Goal: Information Seeking & Learning: Check status

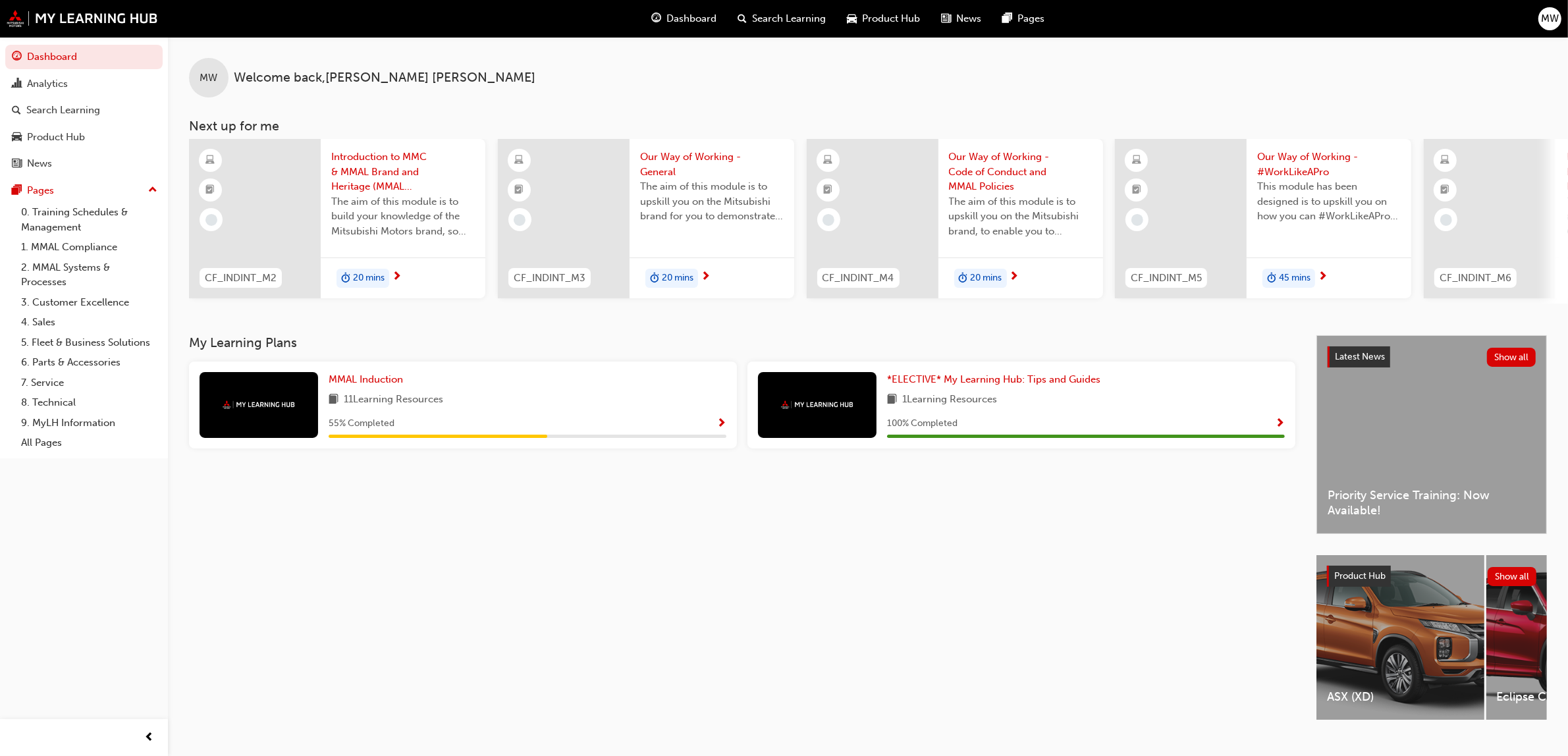
click at [70, 76] on div "Analytics" at bounding box center [84, 84] width 144 height 16
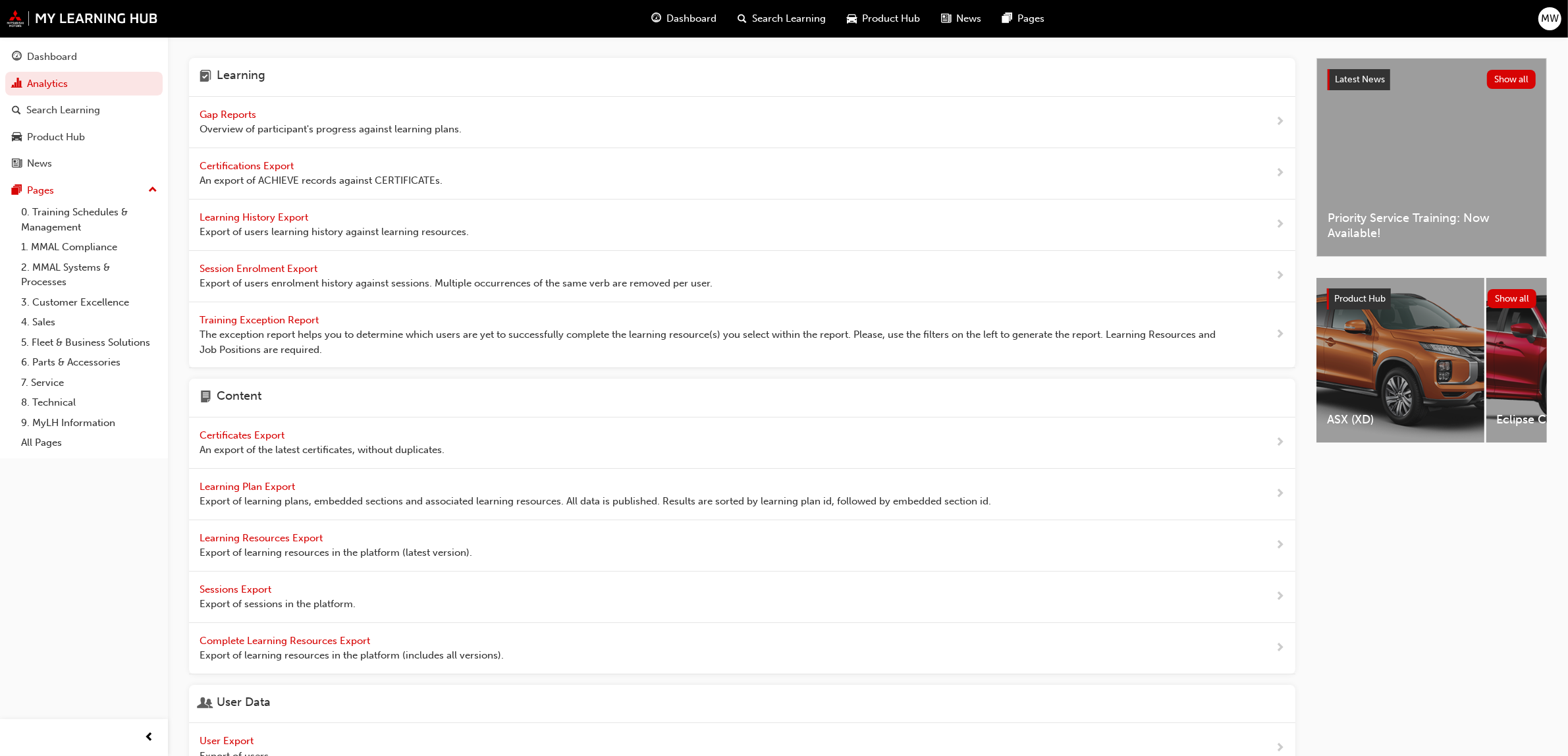
click at [229, 117] on span "Gap Reports" at bounding box center [229, 114] width 59 height 12
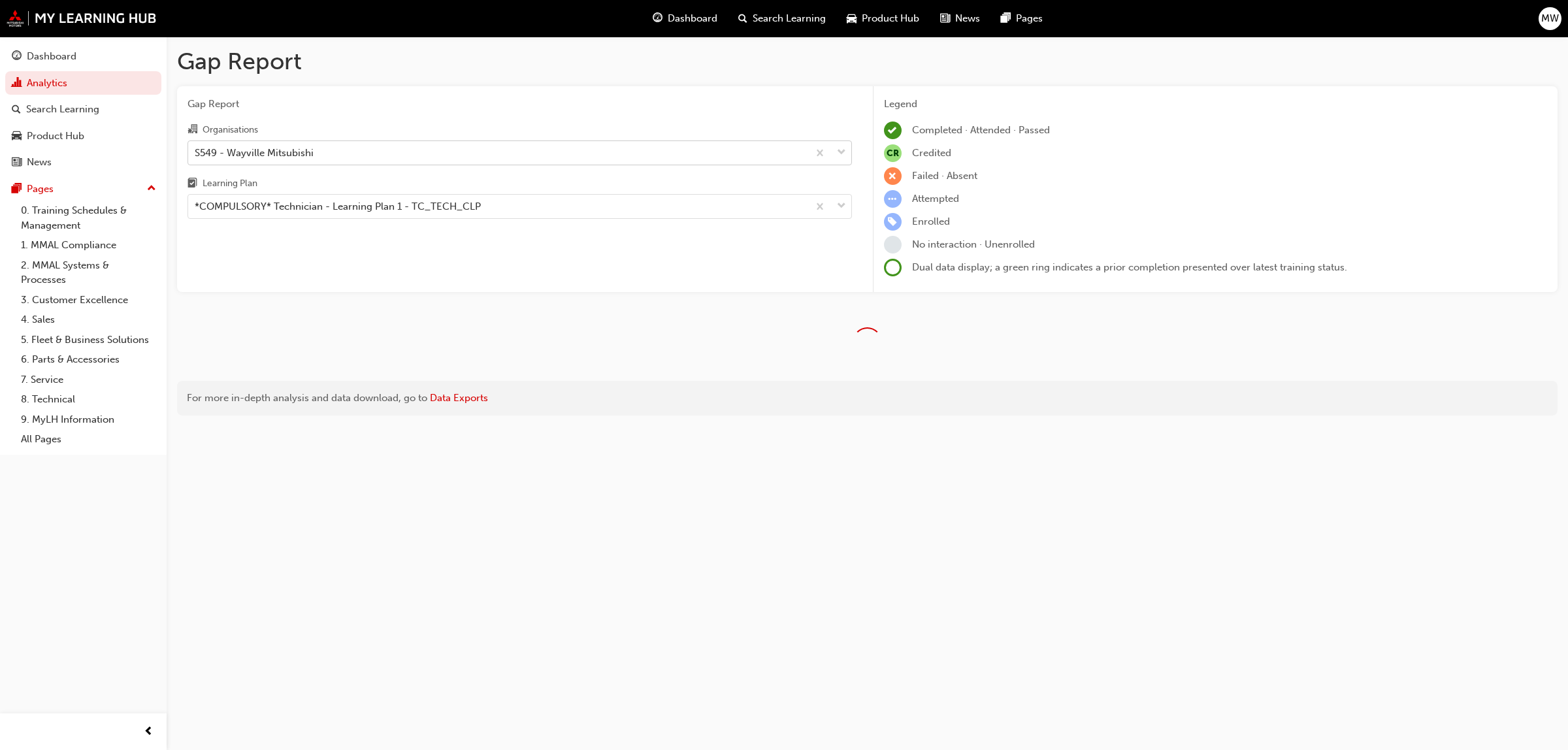
click at [849, 155] on div at bounding box center [829, 153] width 43 height 23
click at [196, 155] on input "Organisations S549 - Wayville Mitsubishi" at bounding box center [195, 152] width 2 height 11
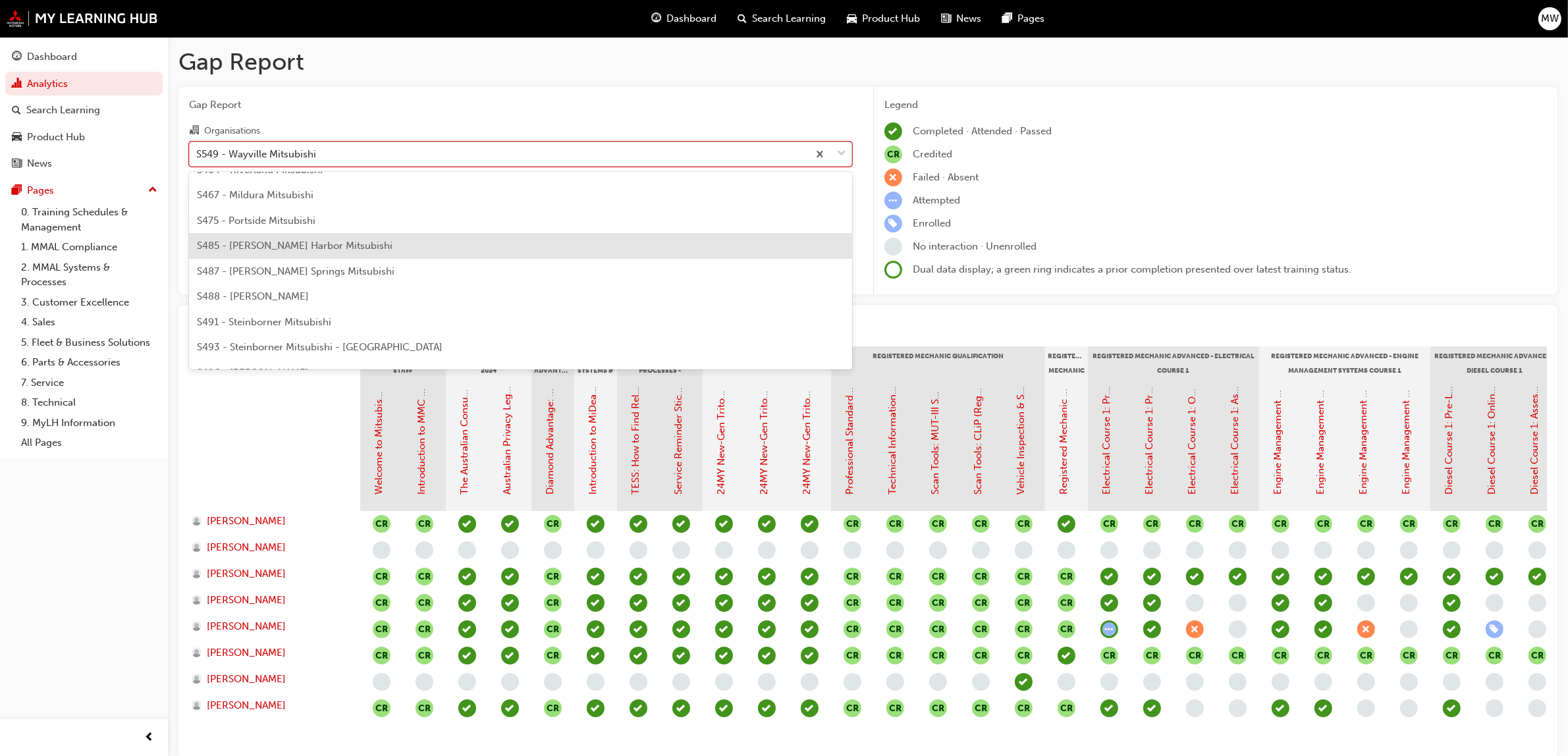
scroll to position [2862, 0]
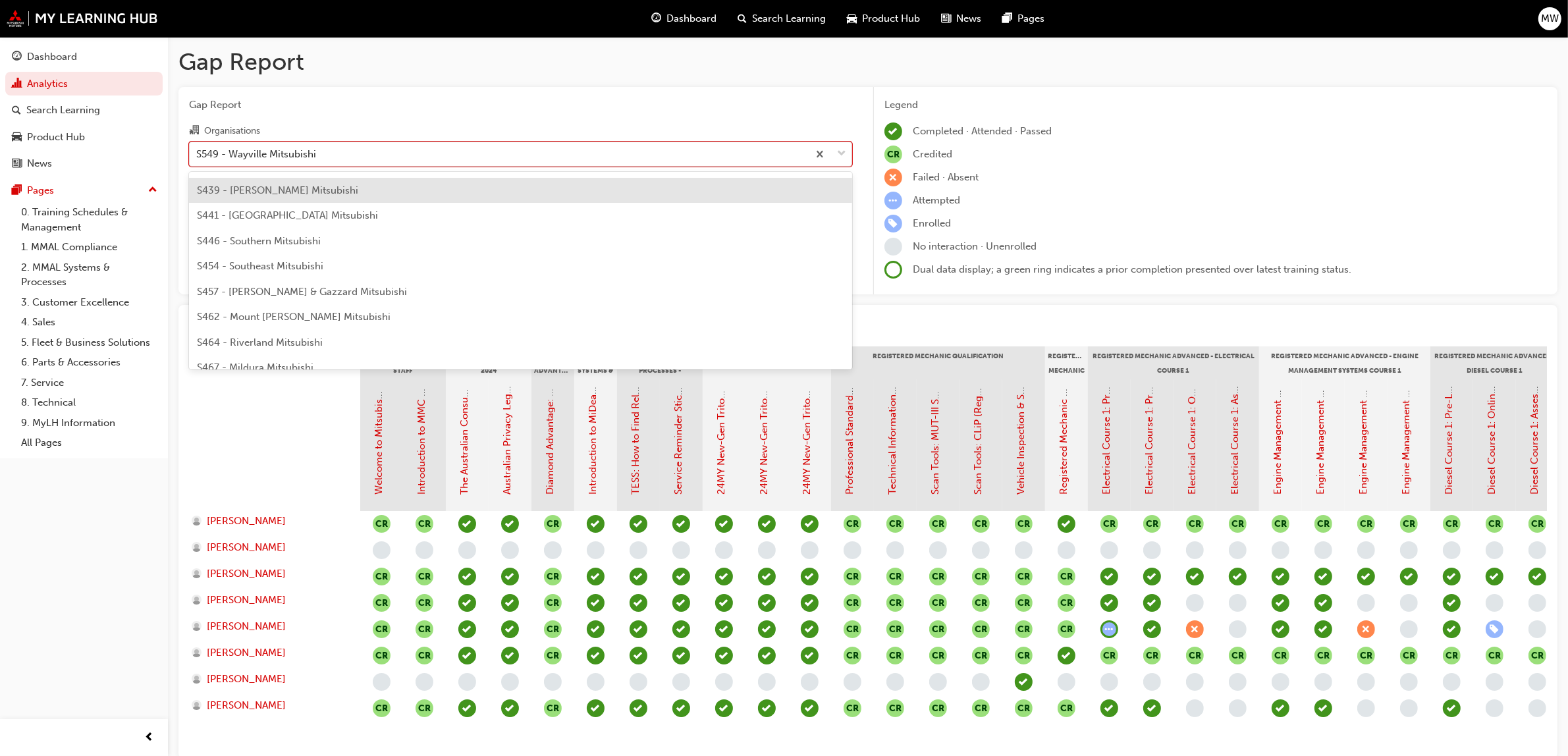
click at [281, 181] on div "S439 - [PERSON_NAME] Mitsubishi" at bounding box center [520, 191] width 663 height 26
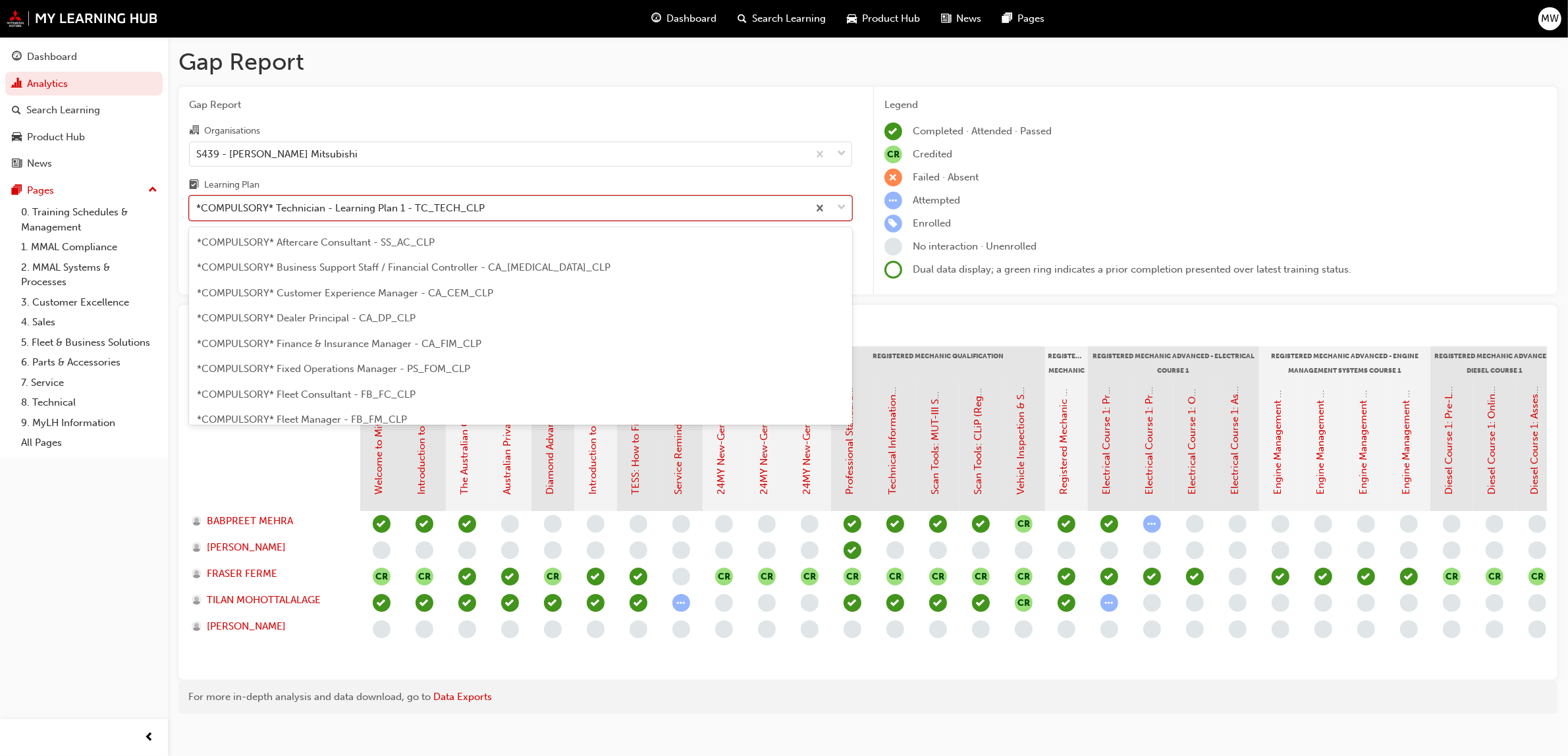
click at [839, 208] on span "down-icon" at bounding box center [841, 208] width 9 height 17
click at [198, 208] on input "Learning Plan option *COMPULSORY* Technician - Learning Plan 1 - TC_TECH_CLP fo…" at bounding box center [197, 208] width 2 height 11
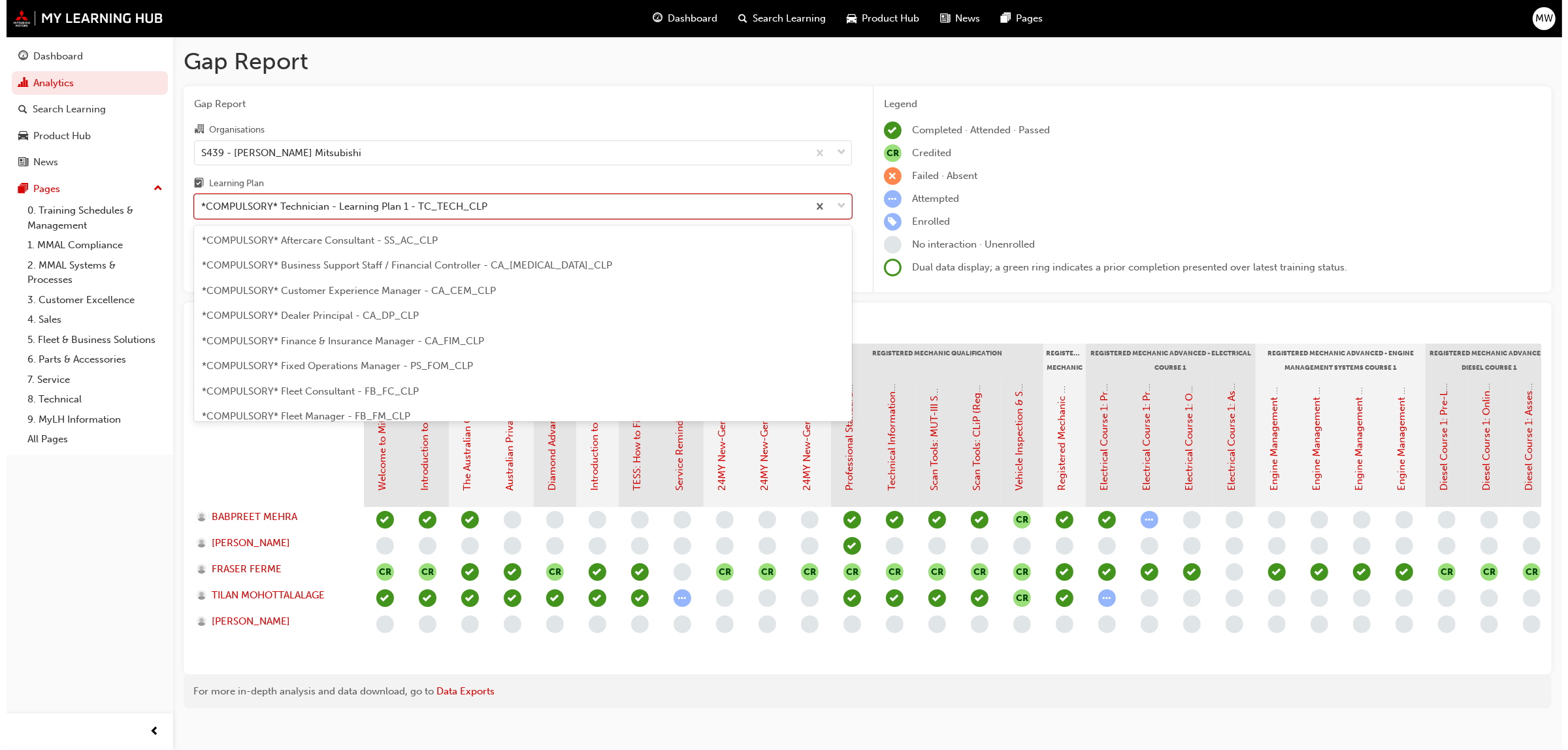
scroll to position [367, 0]
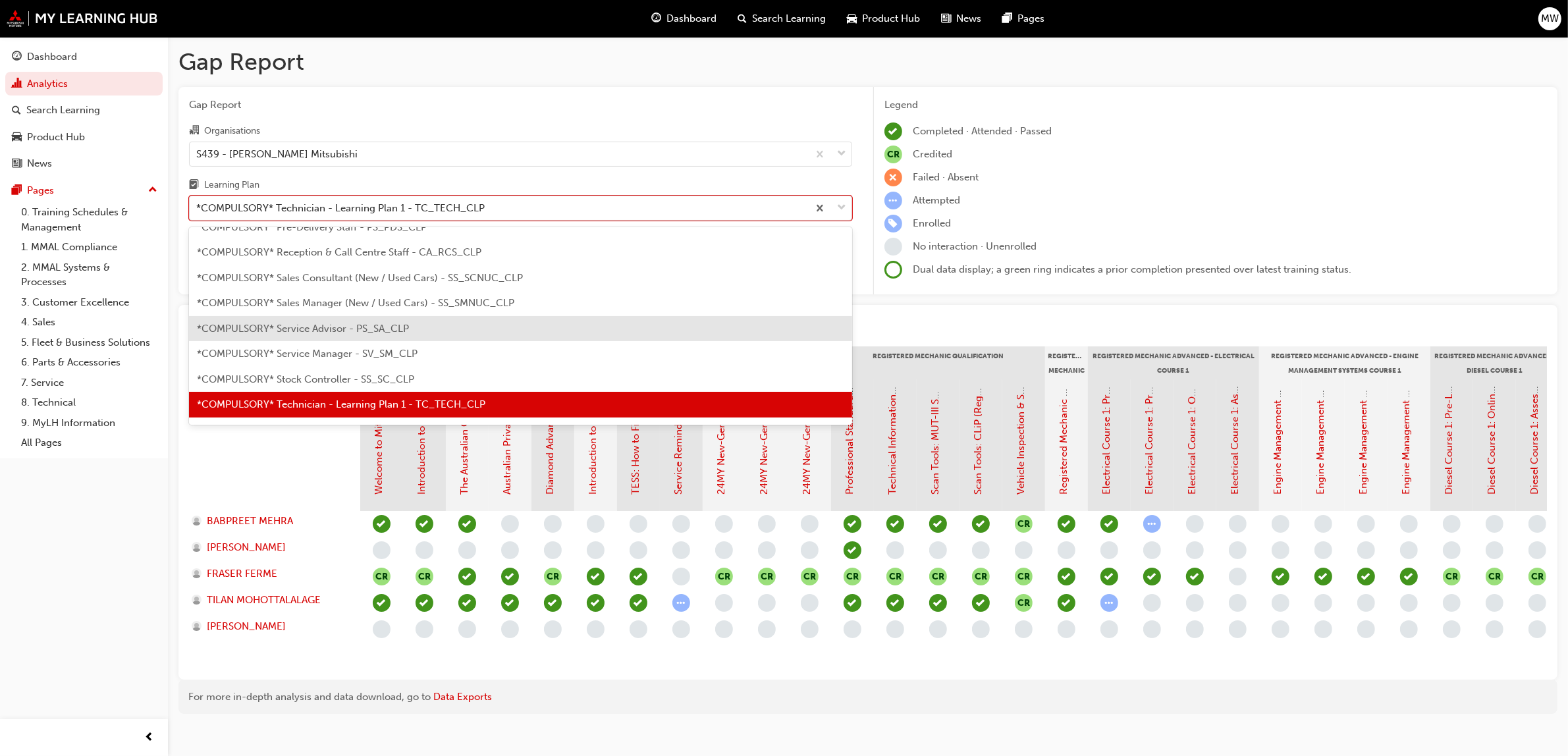
click at [351, 326] on span "*COMPULSORY* Service Advisor - PS_SA_CLP" at bounding box center [303, 329] width 212 height 12
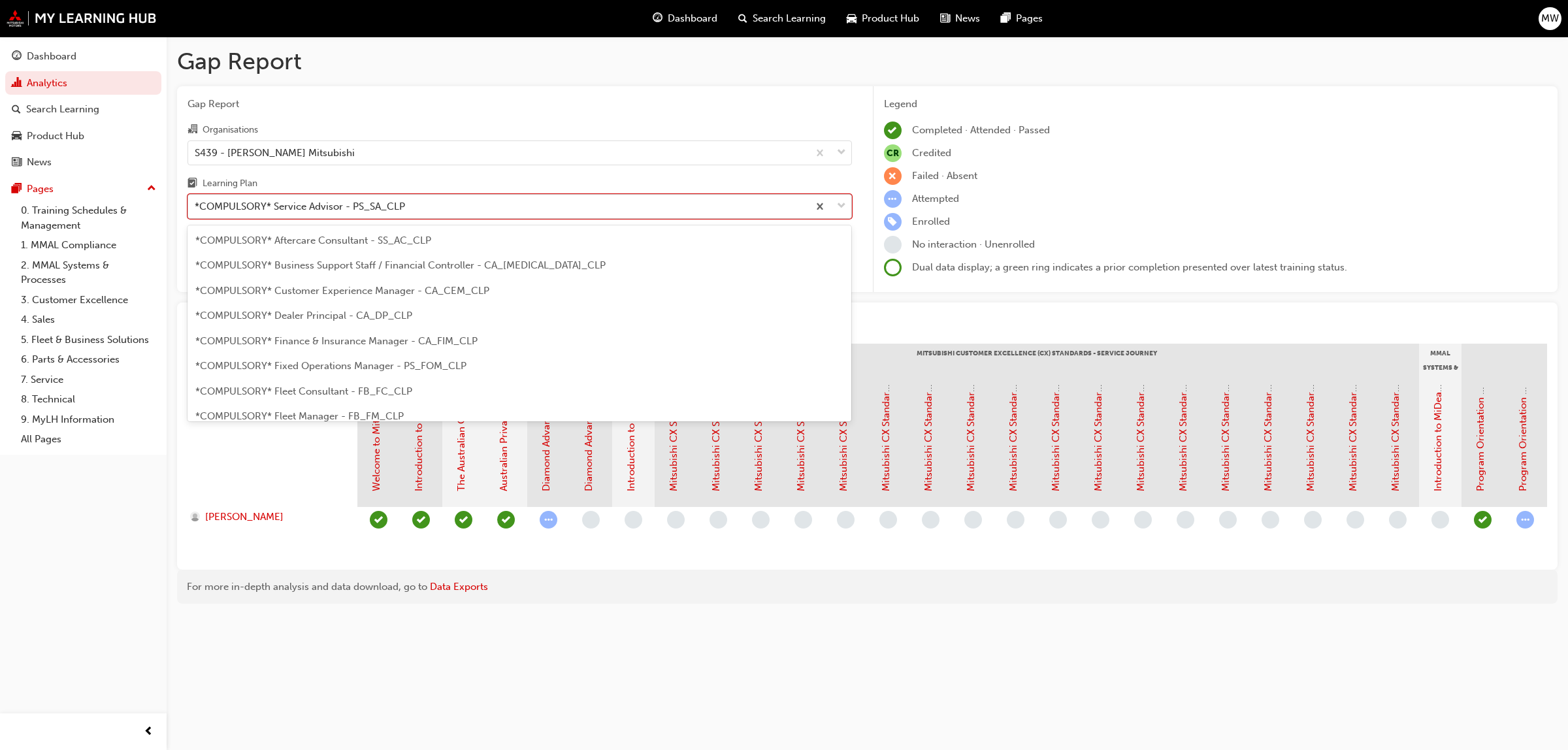
click at [842, 207] on span "down-icon" at bounding box center [841, 206] width 9 height 17
click at [196, 207] on input "Learning Plan option *COMPULSORY* Service Advisor - PS_SA_CLP, selected. option…" at bounding box center [195, 206] width 2 height 11
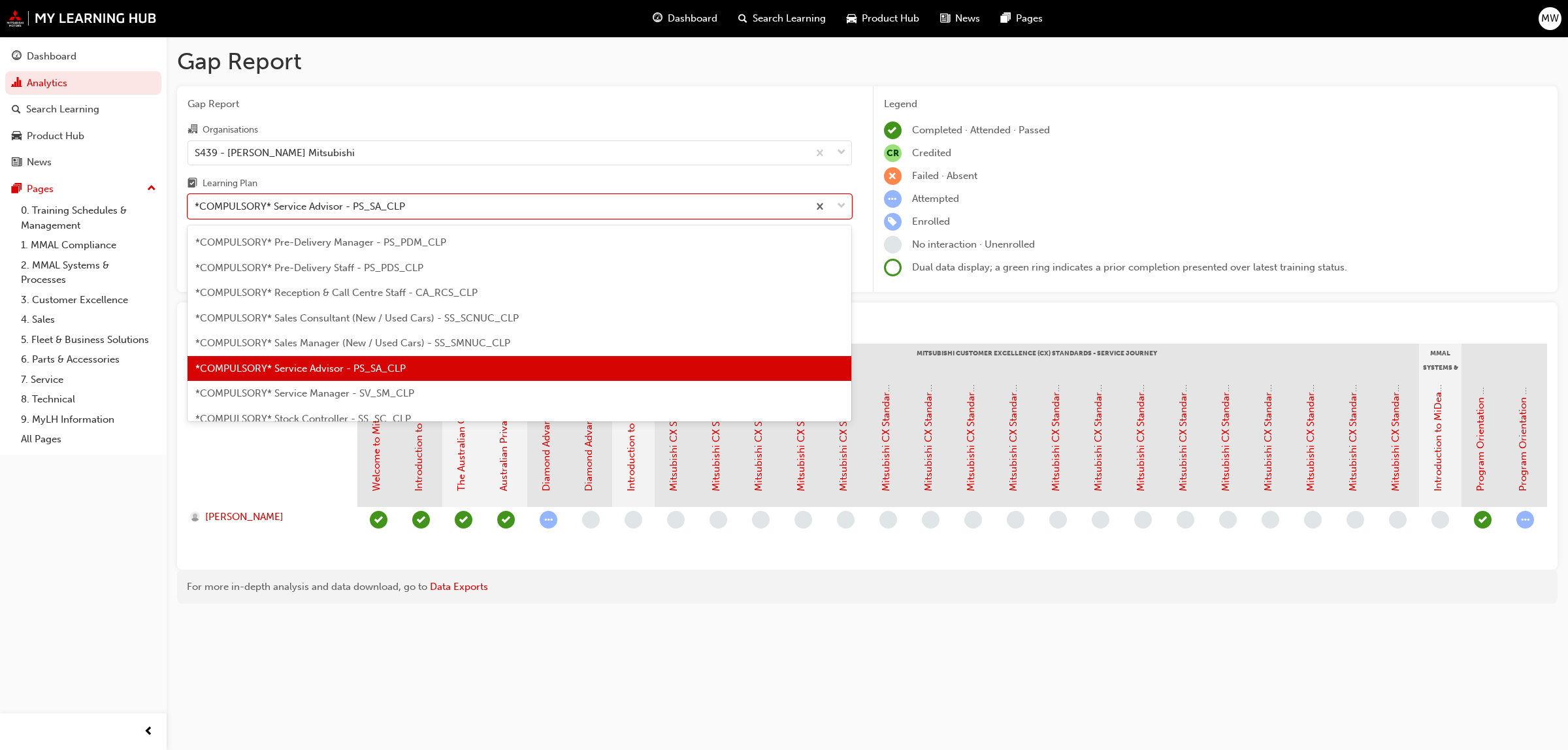
scroll to position [357, 0]
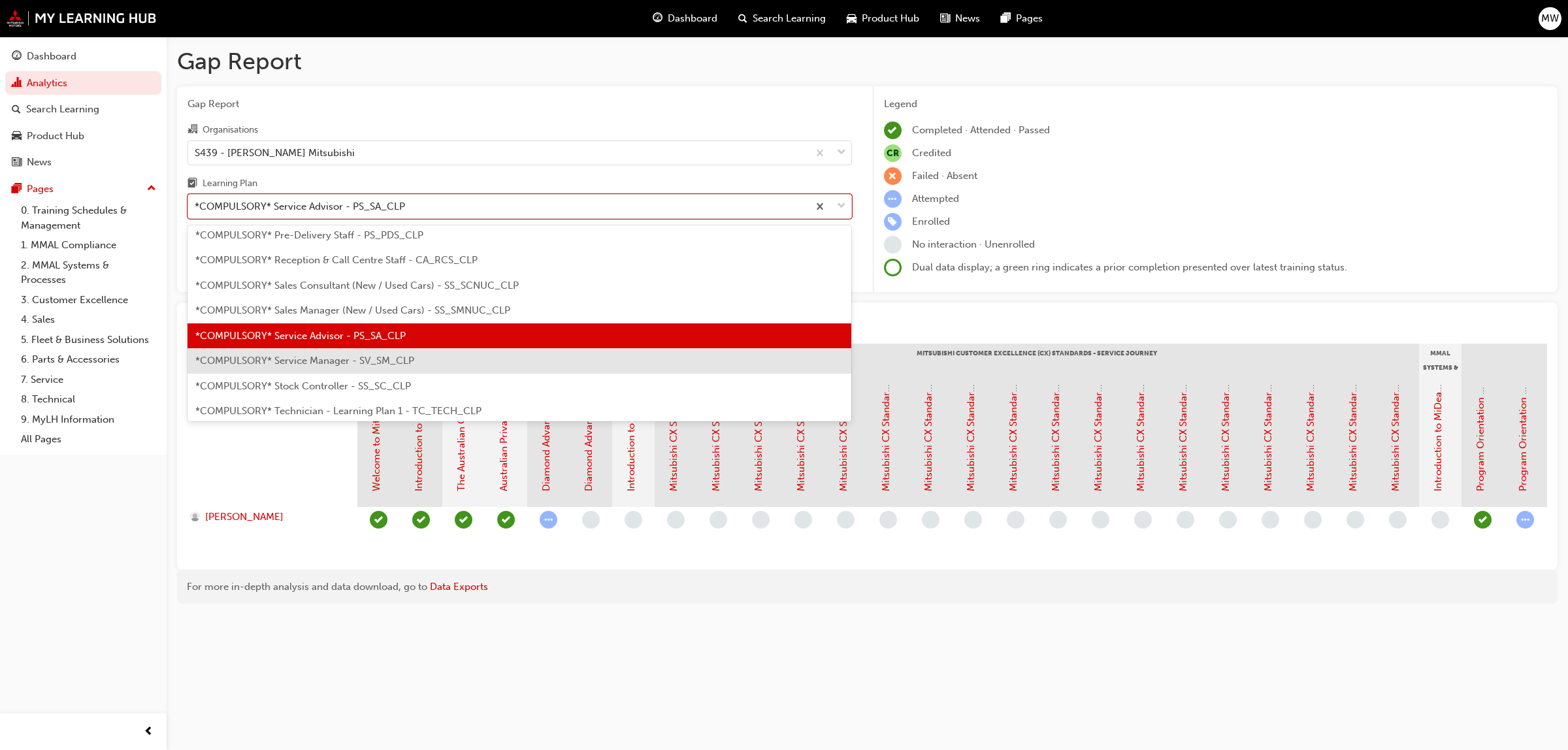
click at [478, 366] on div "*COMPULSORY* Service Manager - SV_SM_CLP" at bounding box center [519, 361] width 664 height 26
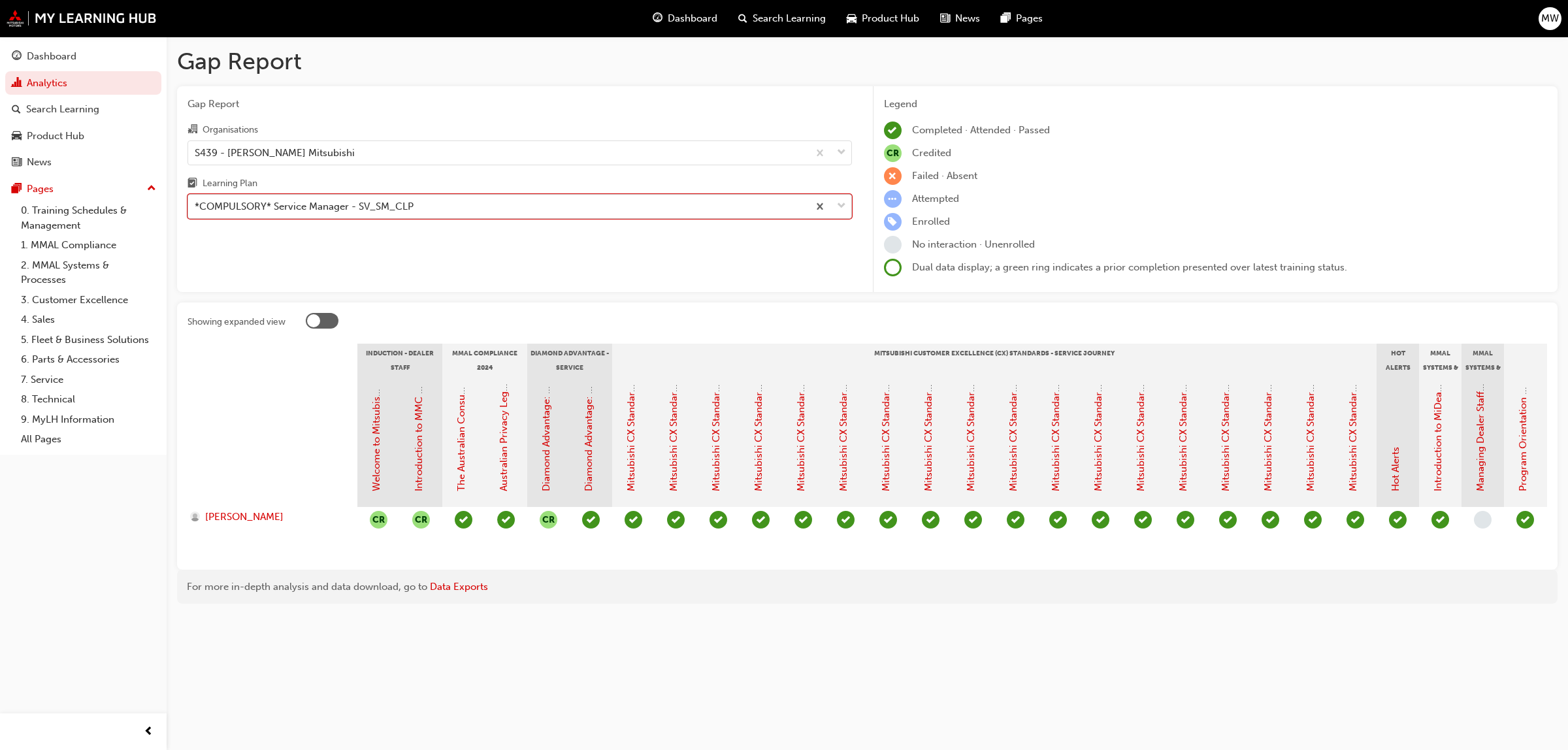
click at [838, 209] on span "down-icon" at bounding box center [841, 206] width 9 height 17
click at [196, 209] on input "Learning Plan option *COMPULSORY* Service Manager - SV_SM_CLP, selected. 0 resu…" at bounding box center [195, 206] width 2 height 11
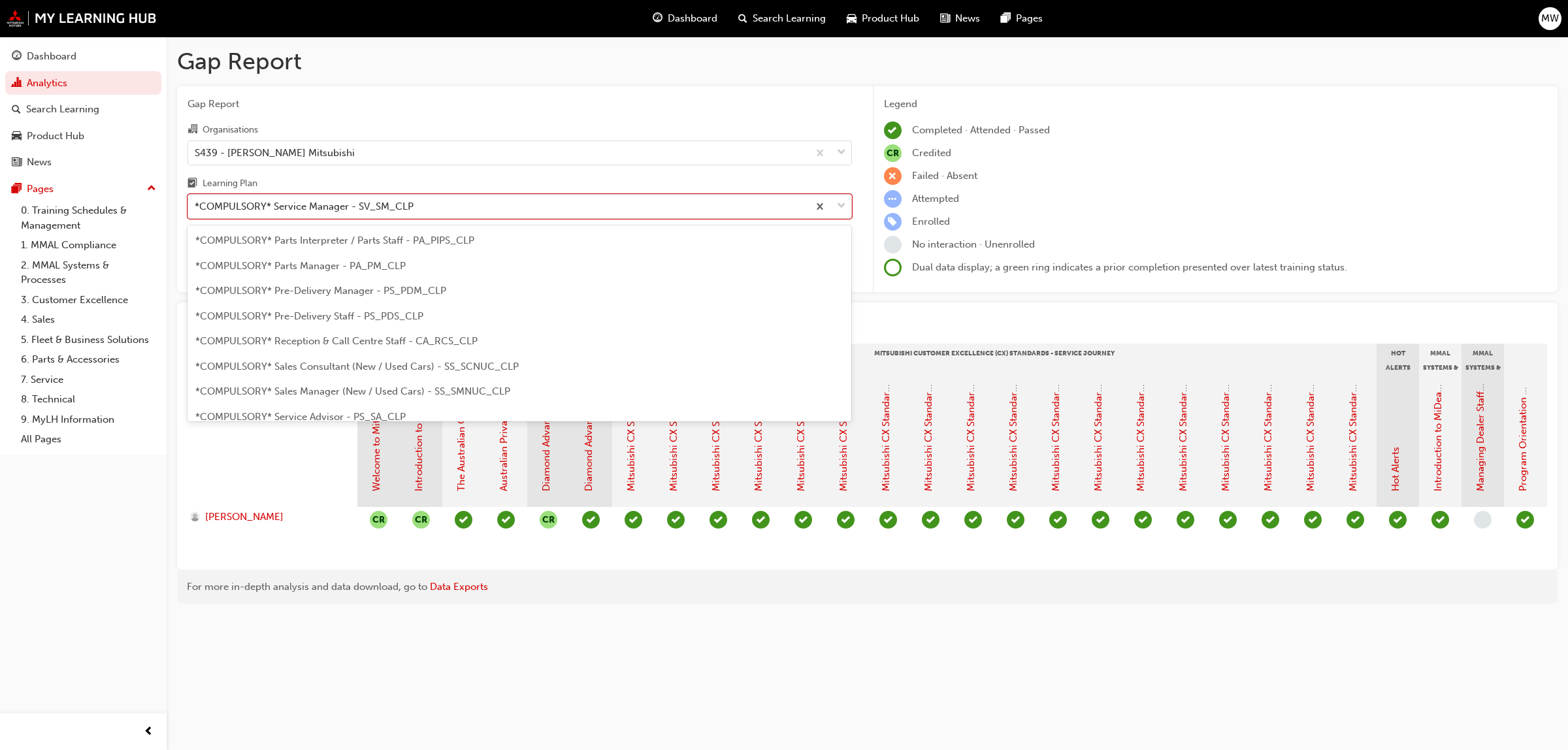
scroll to position [264, 0]
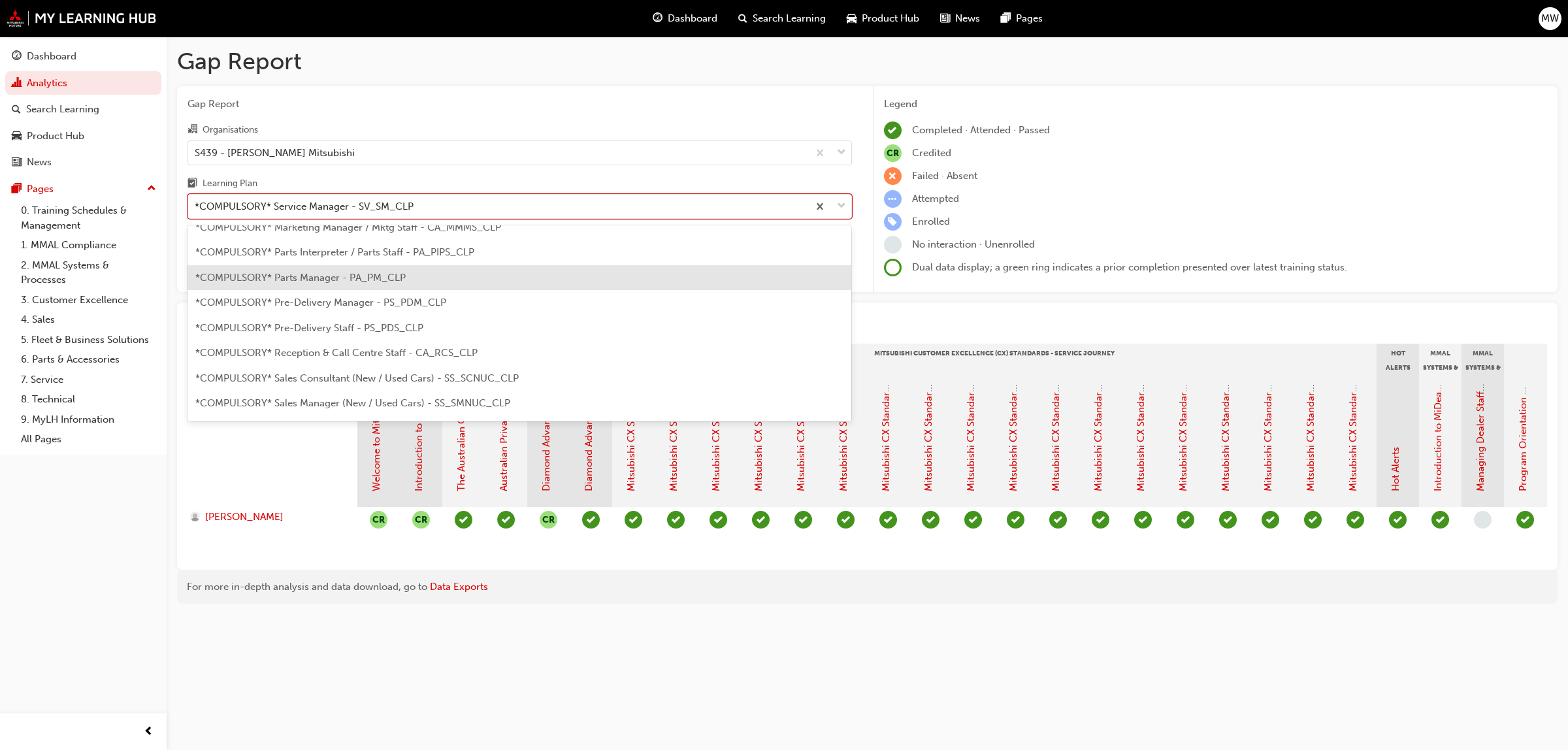
click at [409, 282] on div "*COMPULSORY* Parts Manager - PA_PM_CLP" at bounding box center [519, 278] width 664 height 26
